Goal: Navigation & Orientation: Find specific page/section

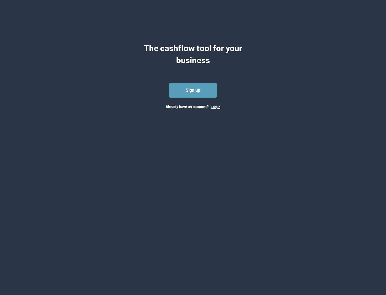
click at [215, 106] on button "Log In" at bounding box center [216, 107] width 10 height 4
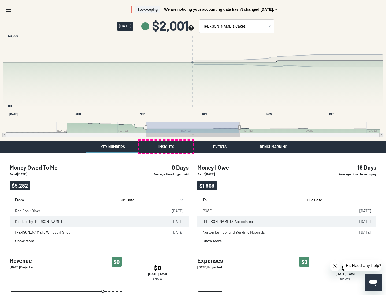
click at [166, 147] on button "Insights" at bounding box center [166, 146] width 54 height 13
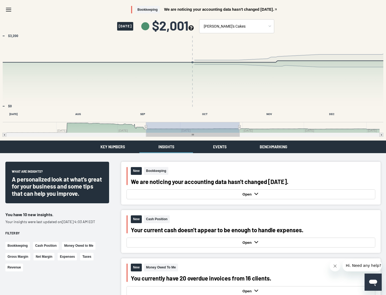
click at [220, 147] on button "Events" at bounding box center [220, 146] width 54 height 13
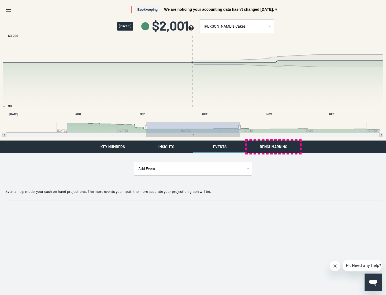
click at [273, 147] on button "Benchmarking" at bounding box center [274, 146] width 54 height 13
